Goal: Task Accomplishment & Management: Use online tool/utility

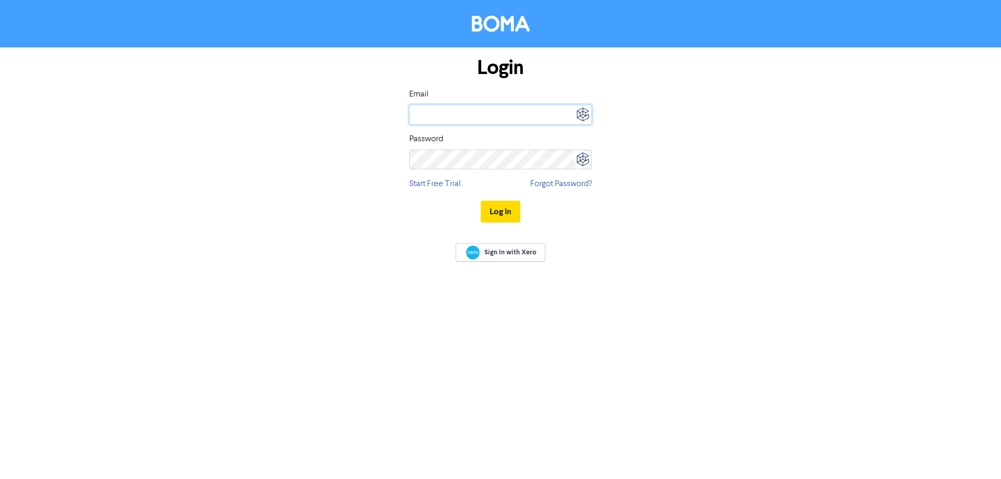
click at [450, 108] on input "email" at bounding box center [500, 115] width 182 height 20
type input "[PERSON_NAME][EMAIL_ADDRESS][DOMAIN_NAME]"
click at [499, 210] on button "Log In" at bounding box center [500, 212] width 40 height 22
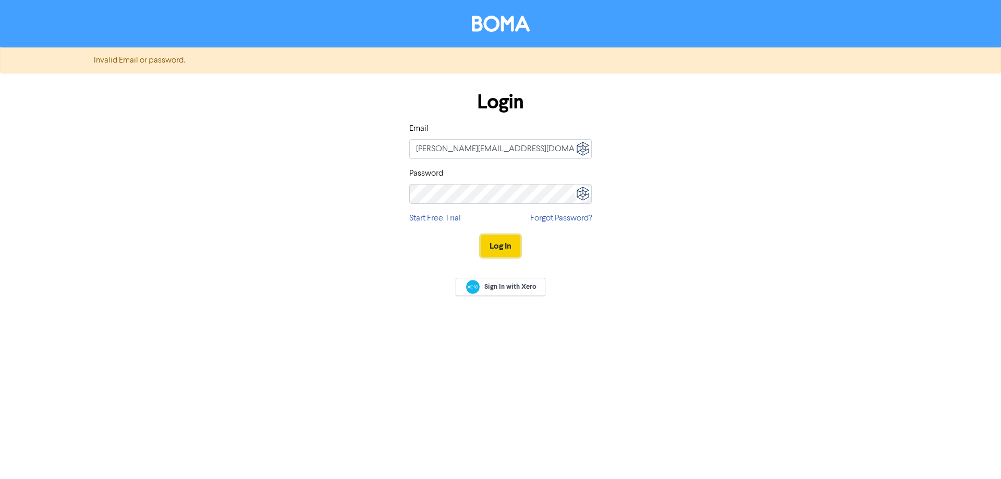
click at [500, 249] on button "Log In" at bounding box center [500, 246] width 40 height 22
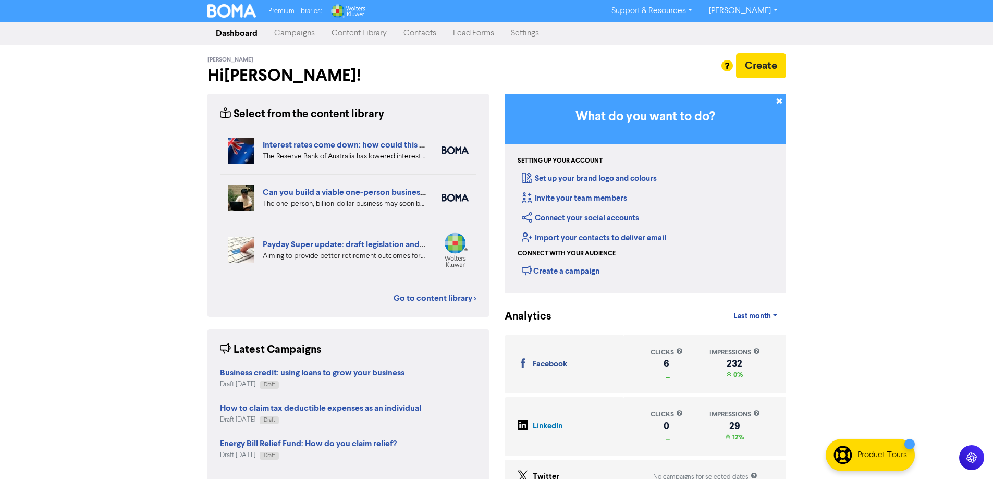
click at [366, 31] on link "Content Library" at bounding box center [359, 33] width 72 height 21
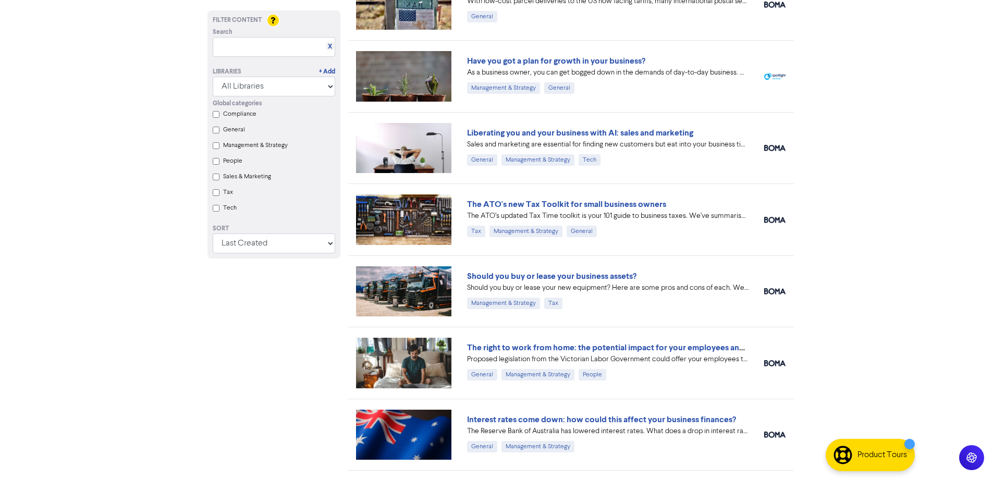
scroll to position [156, 0]
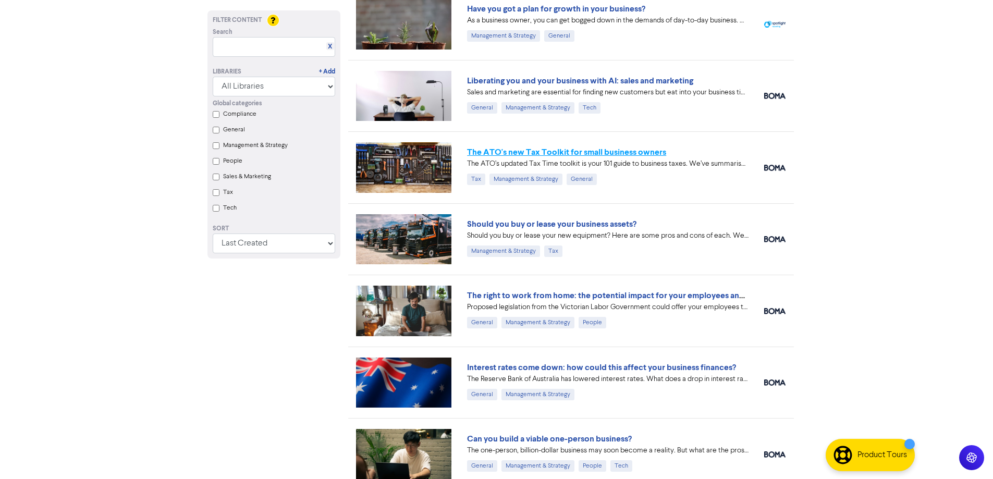
click at [578, 153] on link "The ATO's new Tax Toolkit for small business owners" at bounding box center [566, 152] width 199 height 10
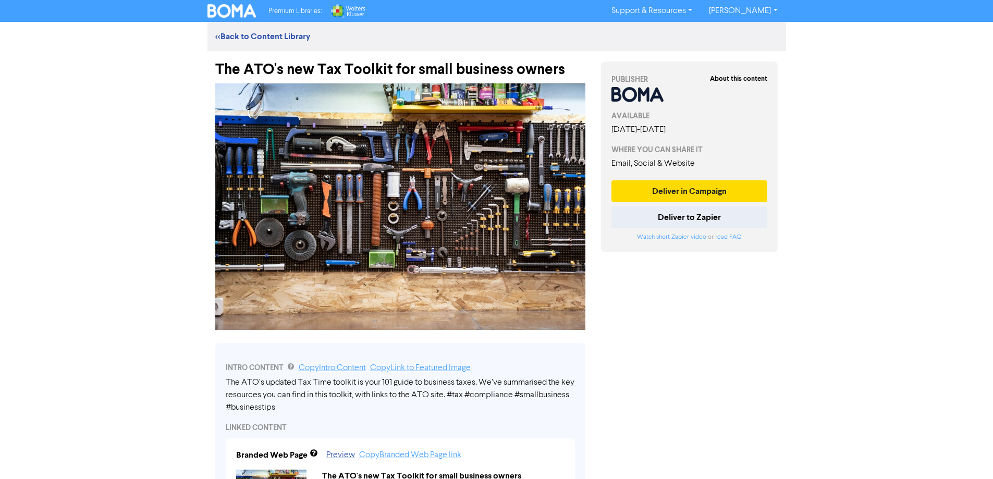
click at [549, 368] on div "INTRO CONTENT Copy Intro Content Copy Link to Featured Image" at bounding box center [400, 368] width 349 height 13
click at [673, 188] on button "Deliver in Campaign" at bounding box center [689, 191] width 156 height 22
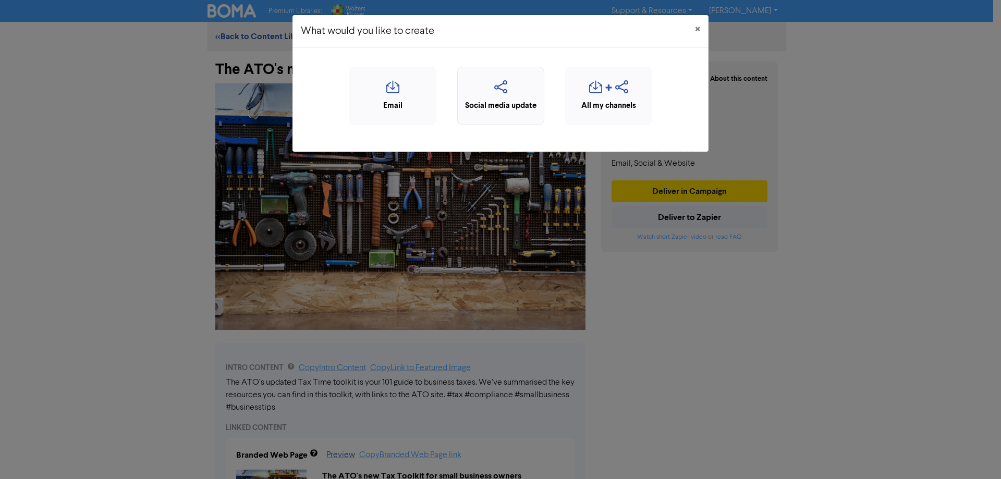
click at [502, 80] on icon "button" at bounding box center [501, 90] width 76 height 20
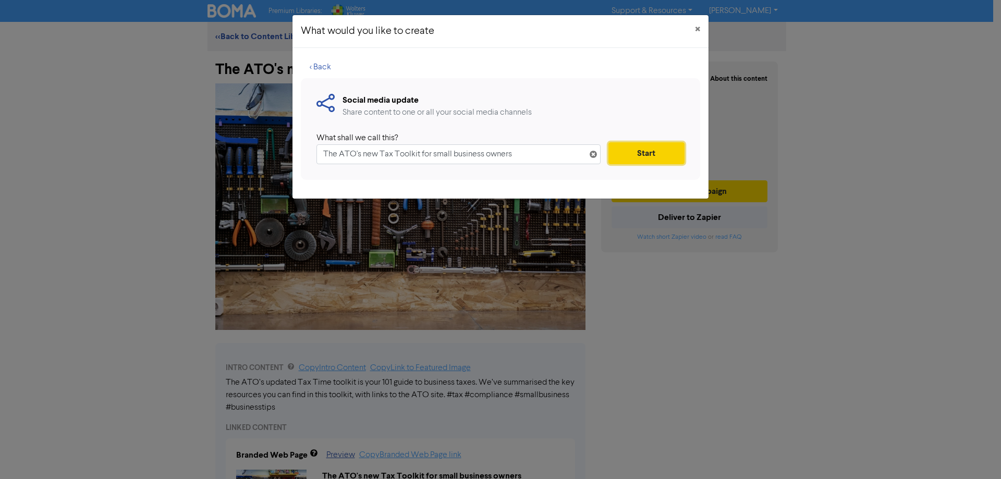
click at [642, 156] on button "Start" at bounding box center [646, 153] width 76 height 22
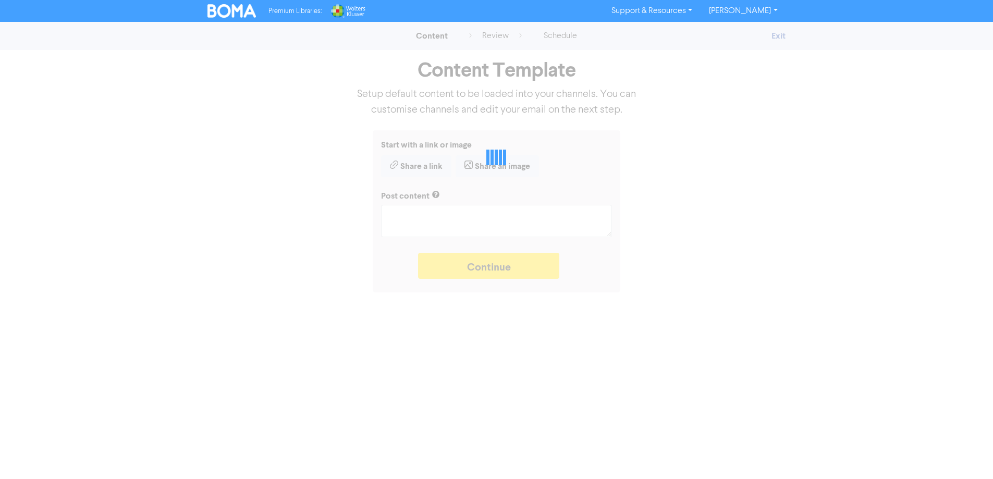
type textarea "x"
type textarea "The ATO’s updated Tax Time toolkit is your 101 guide to business taxes. We’ve s…"
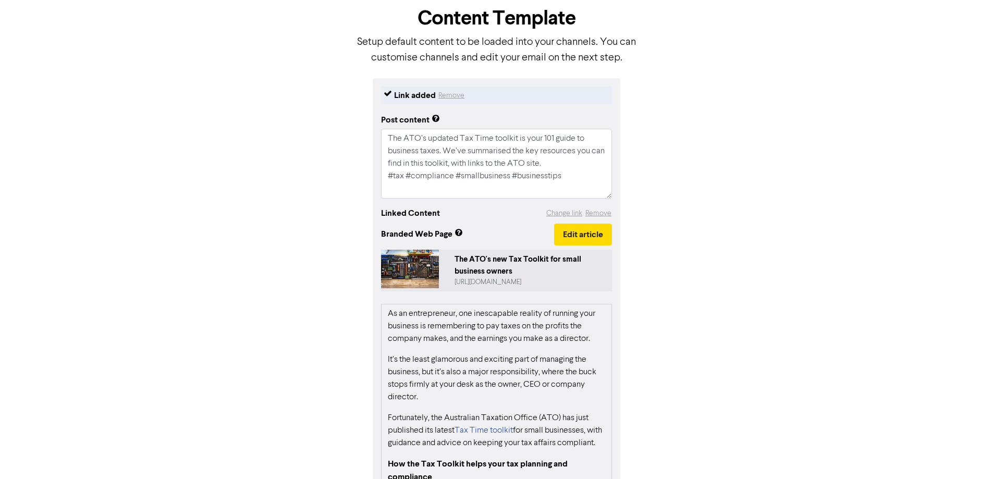
scroll to position [104, 0]
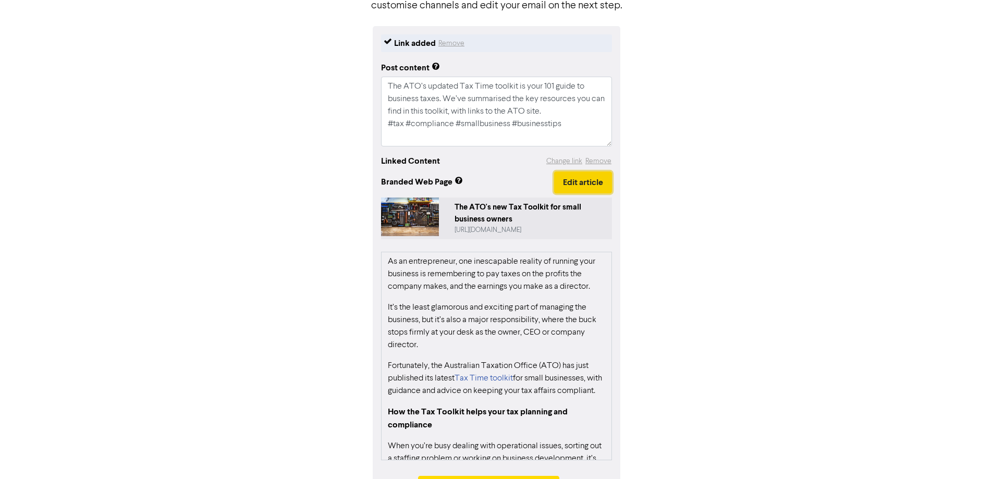
click at [582, 187] on button "Edit article" at bounding box center [583, 182] width 58 height 22
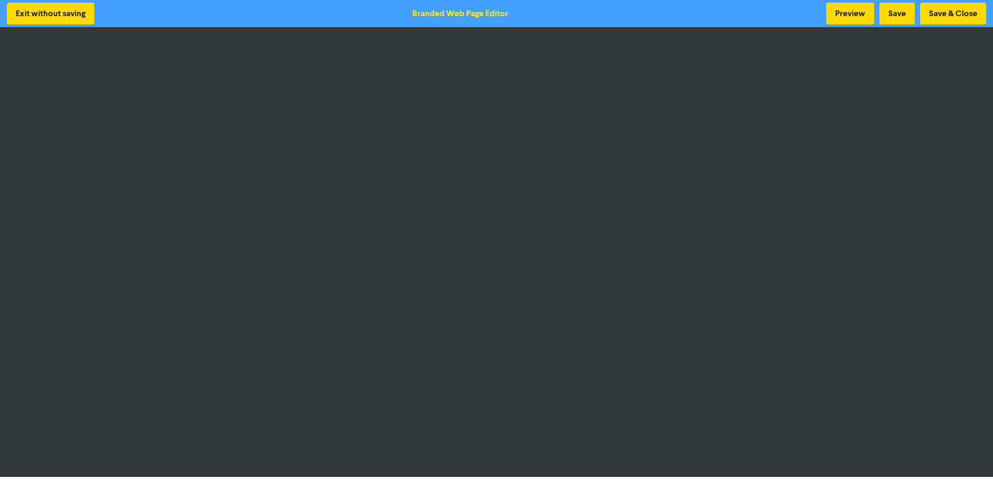
scroll to position [1, 0]
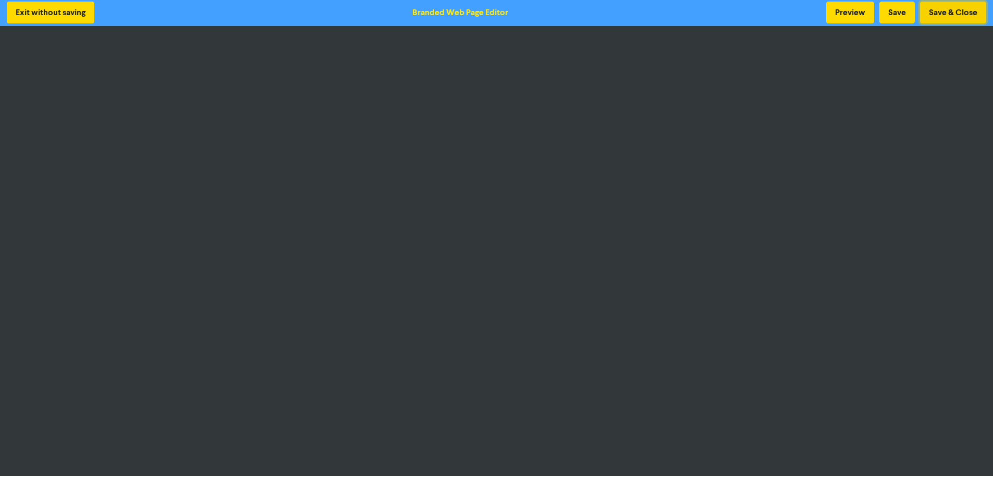
click at [940, 14] on button "Save & Close" at bounding box center [953, 13] width 66 height 22
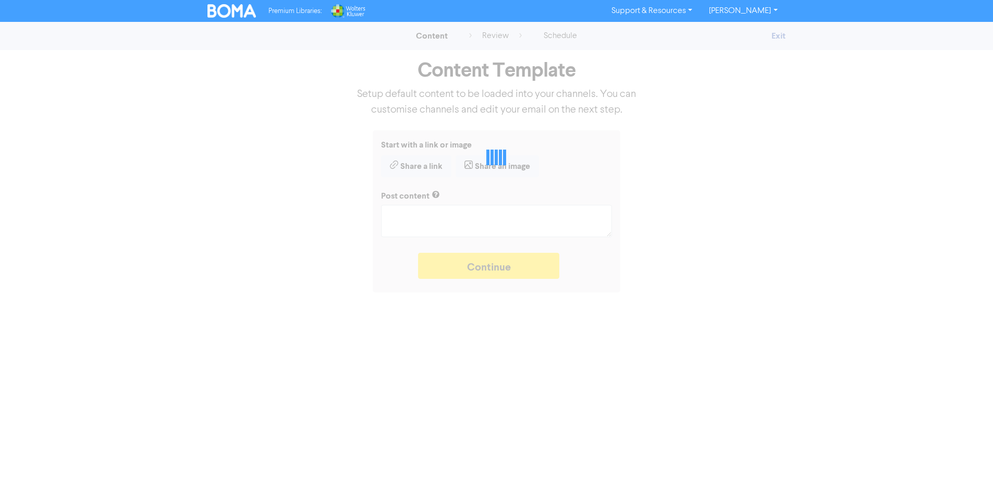
type textarea "x"
type textarea "The ATO’s updated Tax Time toolkit is your 101 guide to business taxes. We’ve s…"
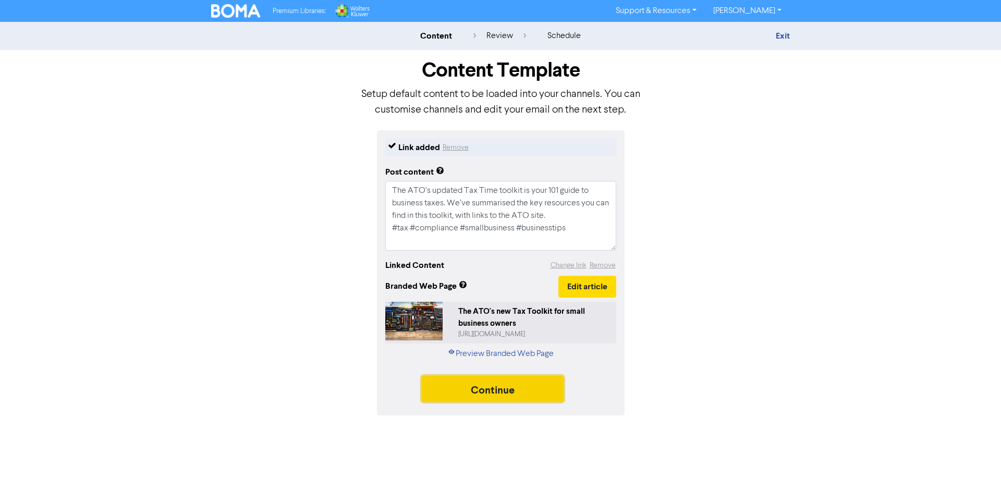
click at [496, 389] on button "Continue" at bounding box center [493, 389] width 142 height 26
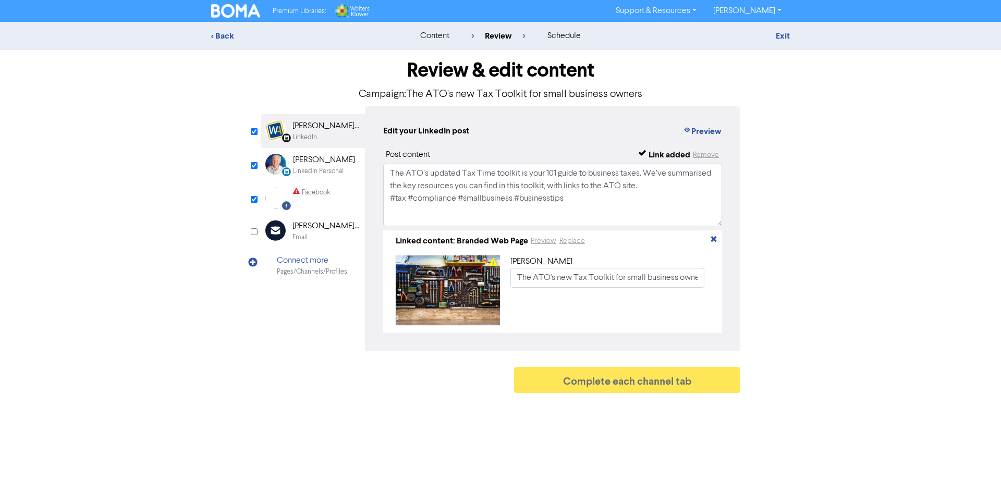
type textarea "x"
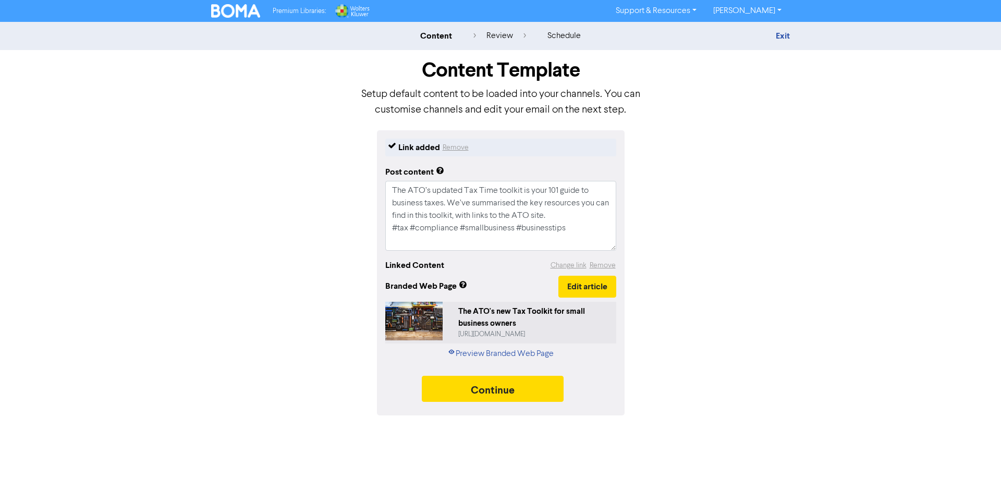
click at [248, 8] on img at bounding box center [235, 11] width 49 height 14
